Goal: Information Seeking & Learning: Find specific fact

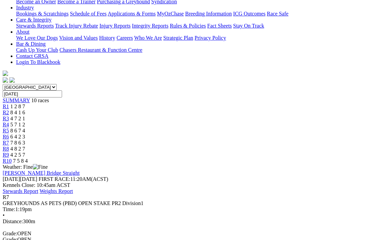
scroll to position [134, 0]
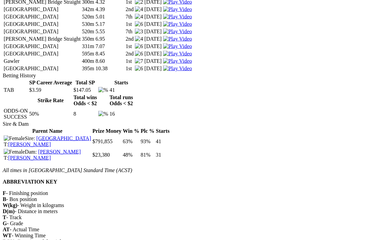
scroll to position [1158, 0]
